Goal: Check status

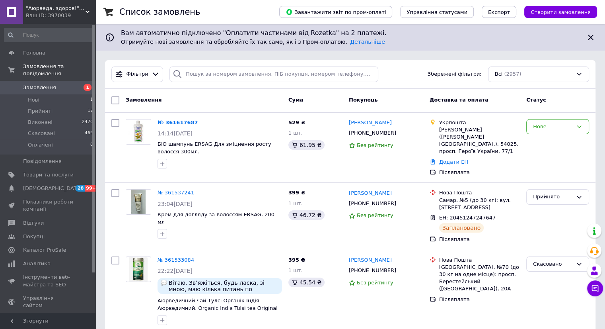
drag, startPoint x: 182, startPoint y: 122, endPoint x: 232, endPoint y: 111, distance: 51.3
click at [232, 111] on div "Замовлення Cума Покупець Доставка та оплата Статус" at bounding box center [350, 101] width 491 height 24
click at [398, 134] on icon at bounding box center [401, 133] width 6 height 6
drag, startPoint x: 385, startPoint y: 133, endPoint x: 359, endPoint y: 130, distance: 26.8
click at [359, 130] on div "[PHONE_NUMBER]" at bounding box center [372, 133] width 51 height 10
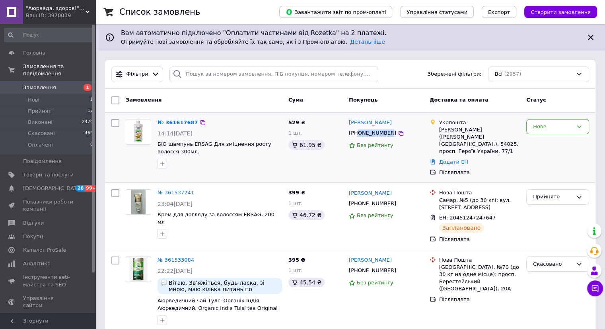
copy div "0679755029"
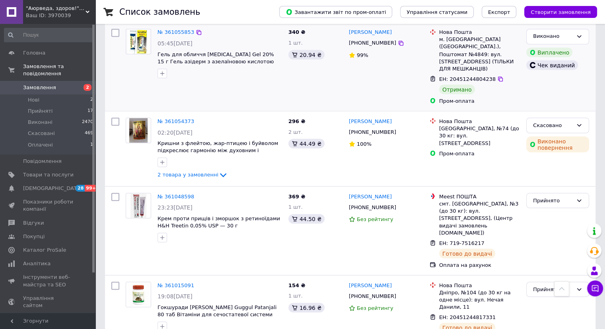
scroll to position [1592, 0]
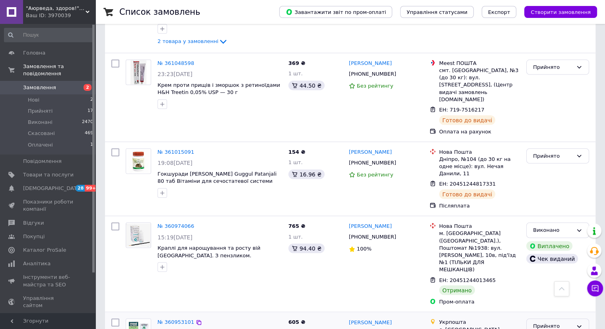
click at [543, 322] on div "Прийнято" at bounding box center [553, 326] width 40 height 8
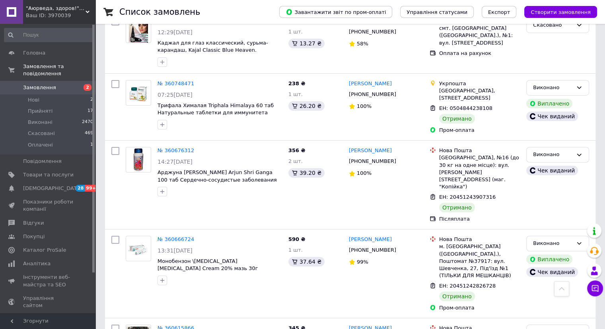
scroll to position [2919, 0]
